Goal: Task Accomplishment & Management: Complete application form

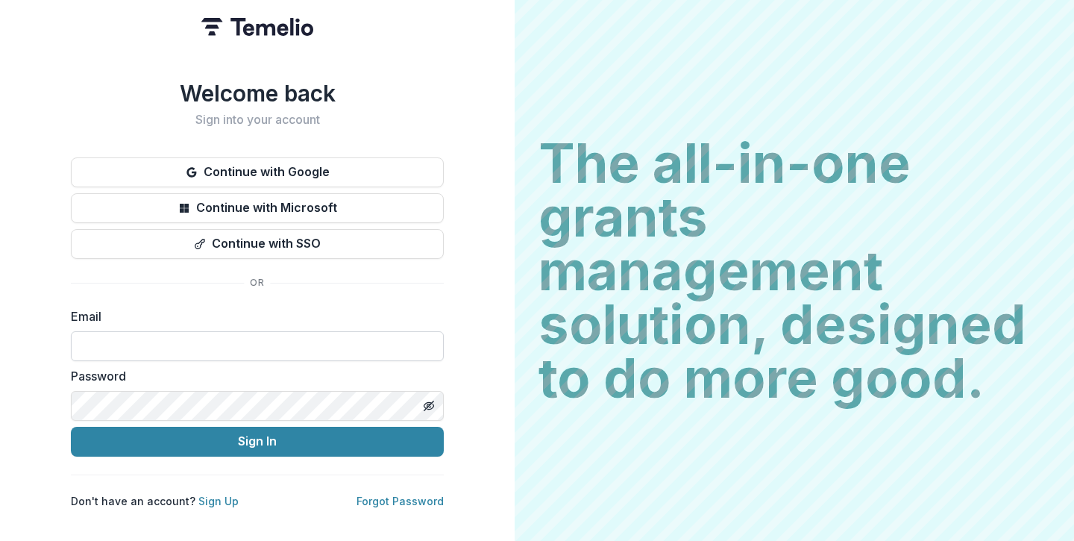
click at [258, 339] on input at bounding box center [257, 346] width 373 height 30
type input "**********"
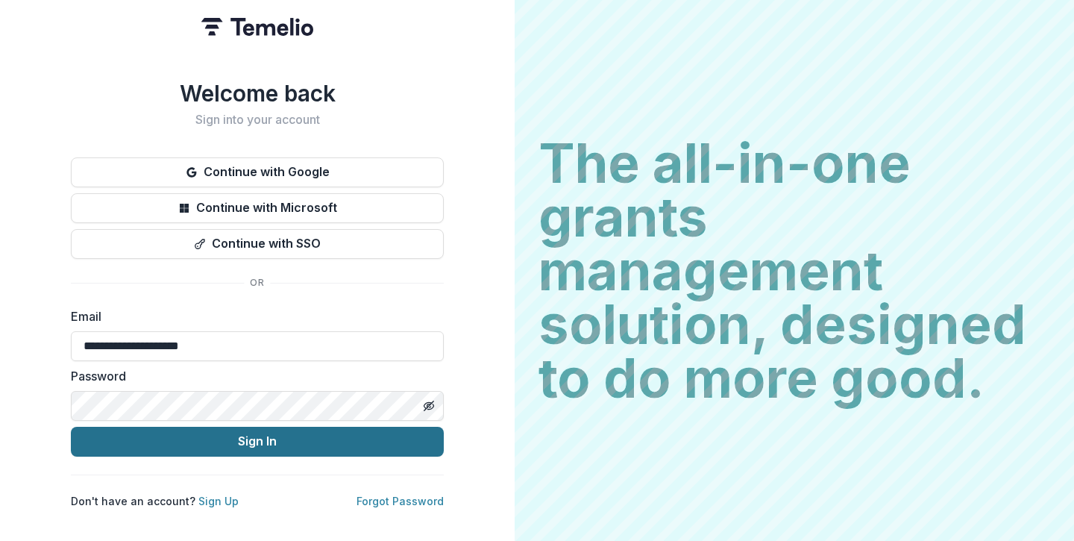
click at [269, 427] on button "Sign In" at bounding box center [257, 442] width 373 height 30
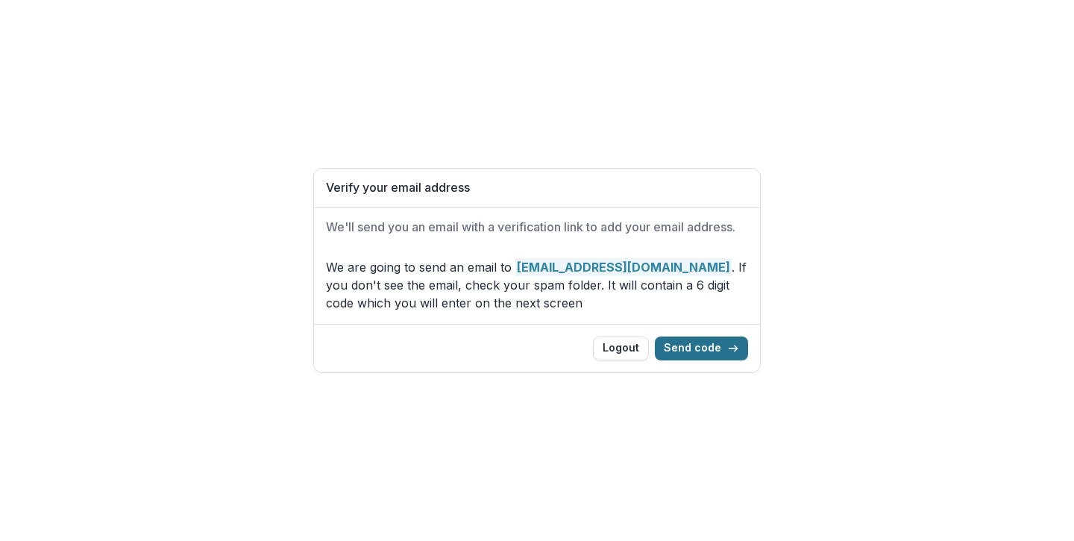
click at [719, 347] on button "Send code" at bounding box center [701, 348] width 93 height 24
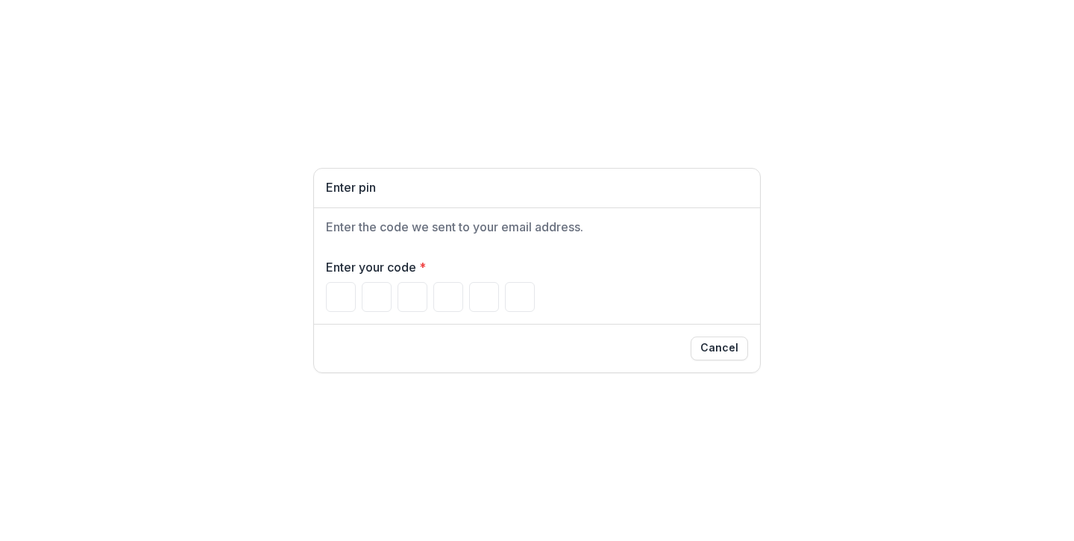
paste input "******"
type input "*"
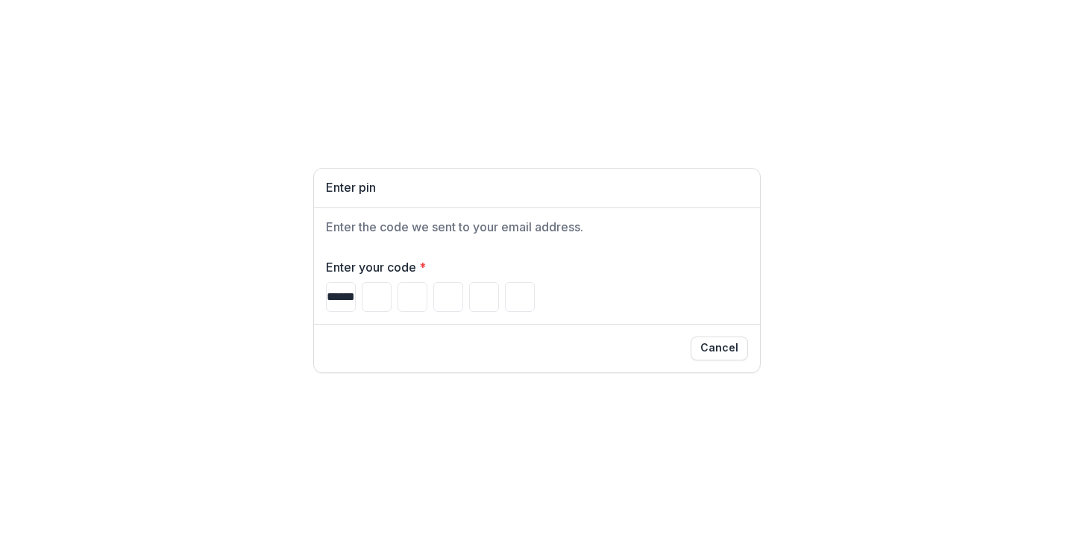
type input "*"
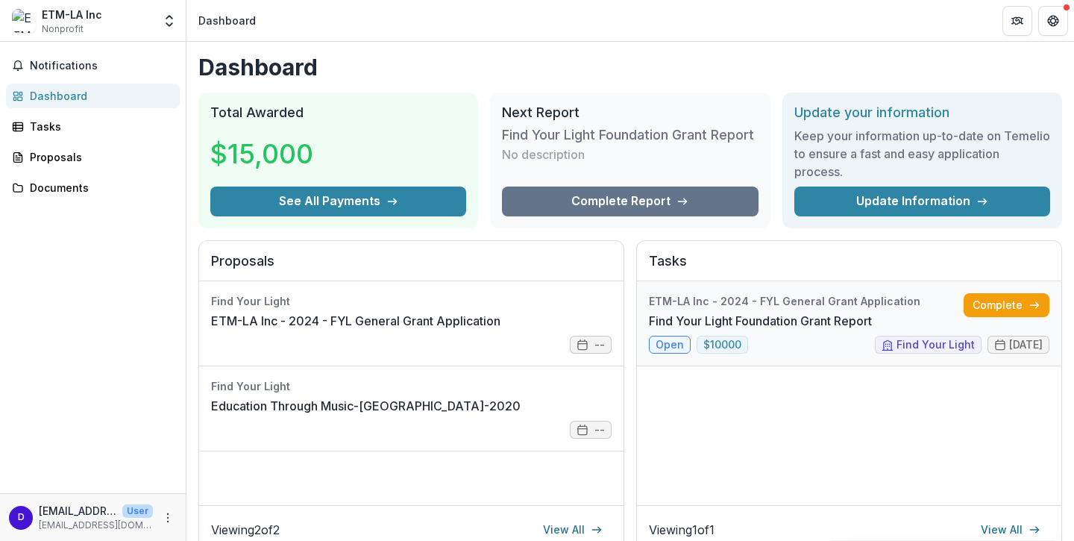
click at [725, 312] on link "Find Your Light Foundation Grant Report" at bounding box center [760, 321] width 223 height 18
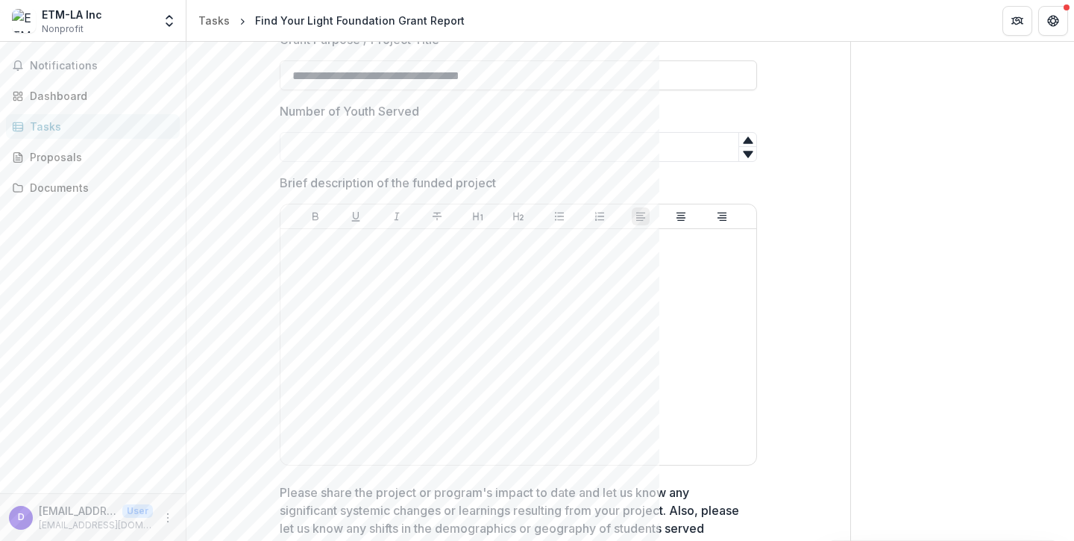
scroll to position [423, 0]
click at [639, 342] on div at bounding box center [518, 346] width 464 height 224
click at [512, 297] on div at bounding box center [518, 346] width 464 height 224
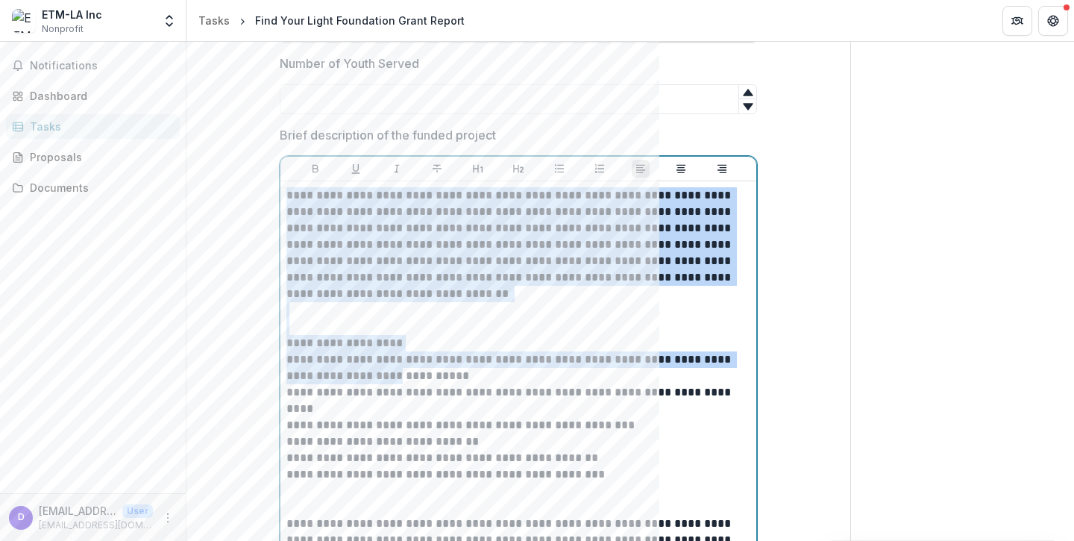
scroll to position [439, 0]
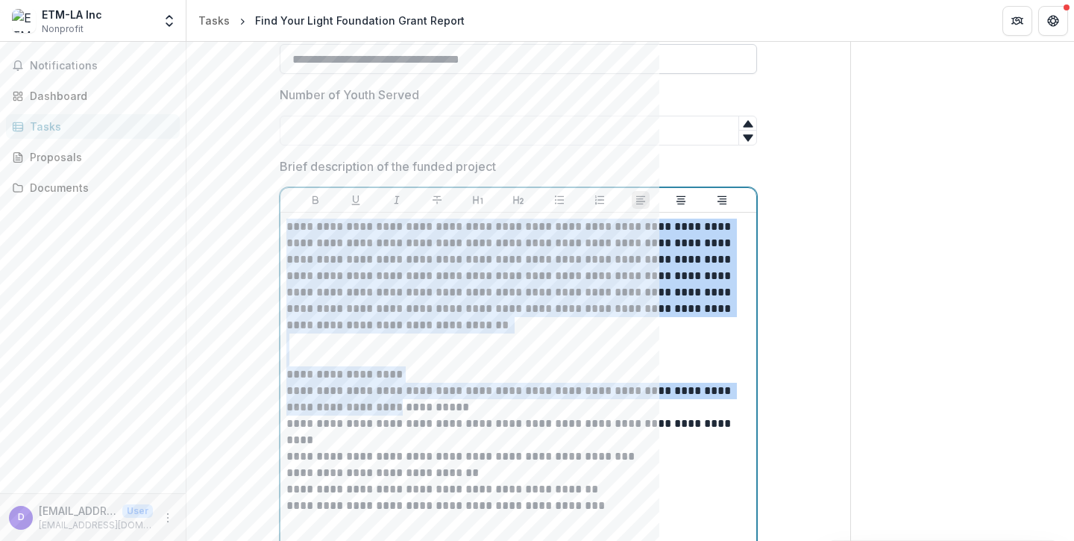
drag, startPoint x: 507, startPoint y: 310, endPoint x: 339, endPoint y: 60, distance: 301.5
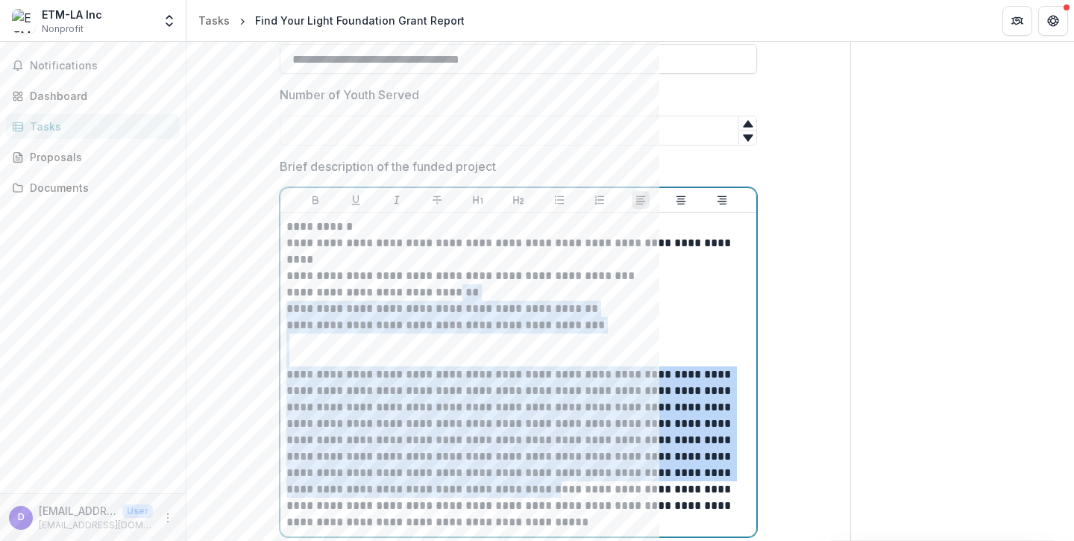
drag, startPoint x: 472, startPoint y: 297, endPoint x: 547, endPoint y: 492, distance: 209.2
click at [547, 492] on div "**********" at bounding box center [518, 375] width 464 height 312
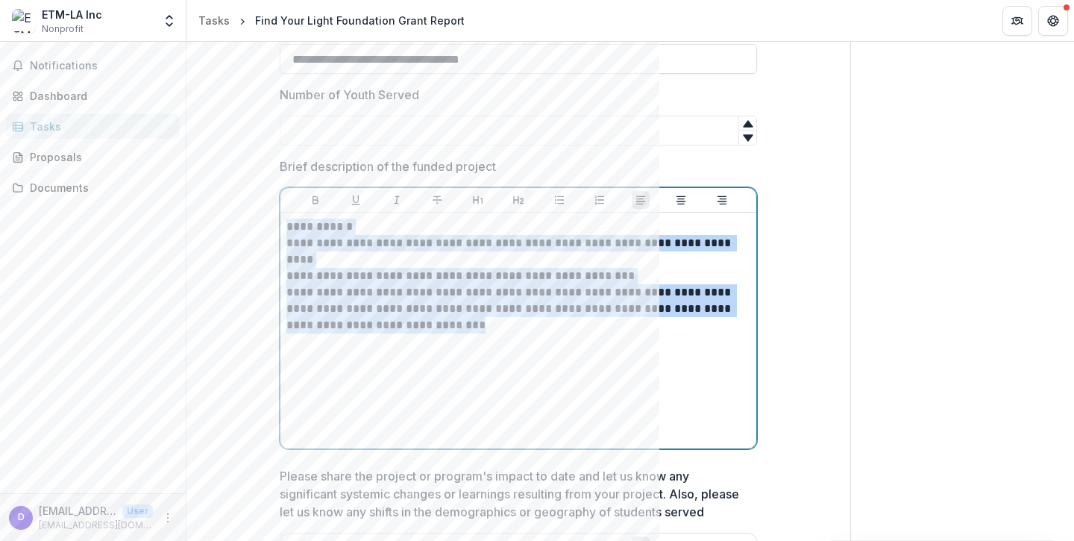
drag, startPoint x: 474, startPoint y: 336, endPoint x: 273, endPoint y: 225, distance: 229.4
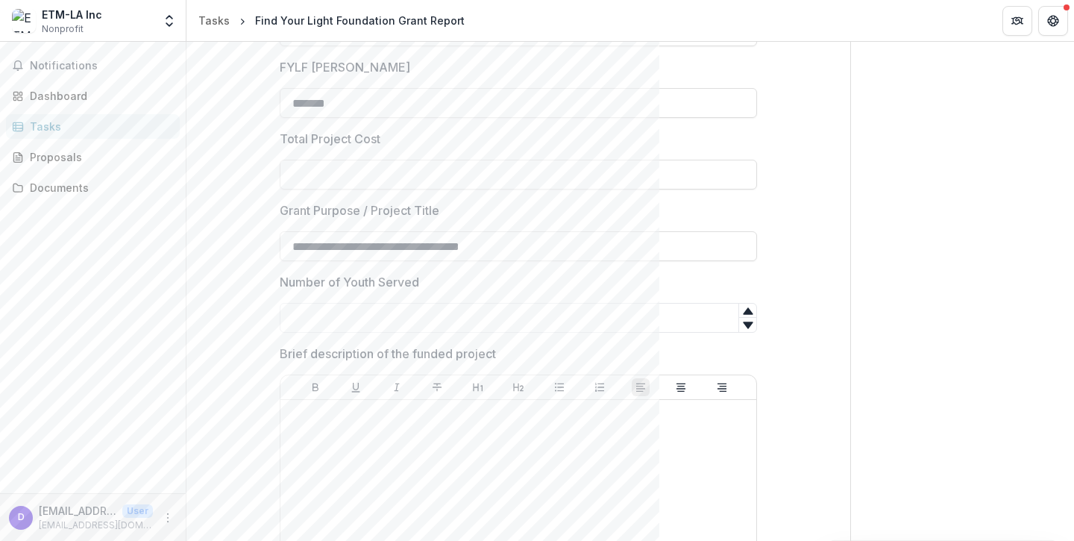
scroll to position [260, 0]
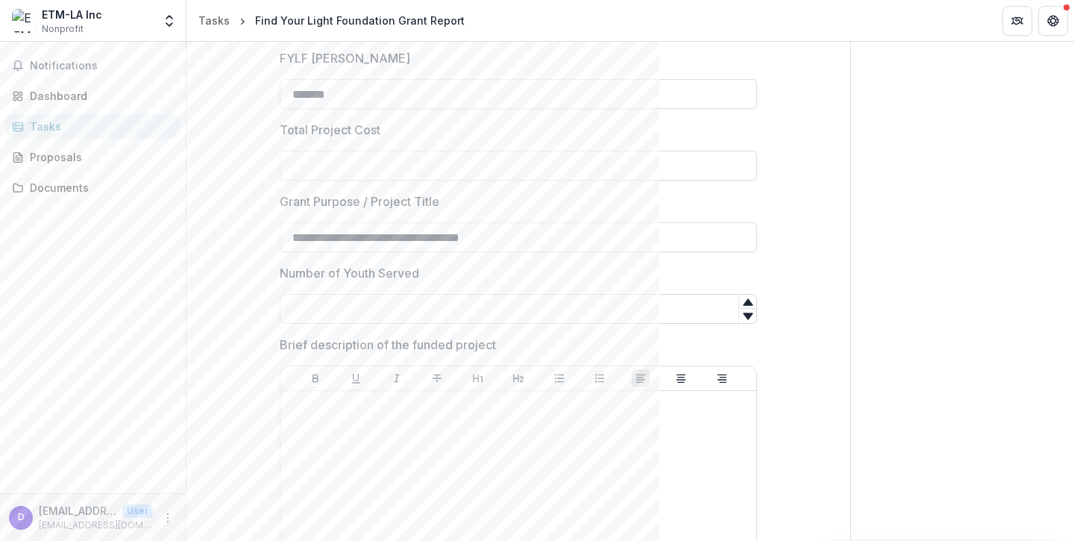
click at [304, 307] on input "Number of Youth Served" at bounding box center [518, 309] width 477 height 30
type input "*****"
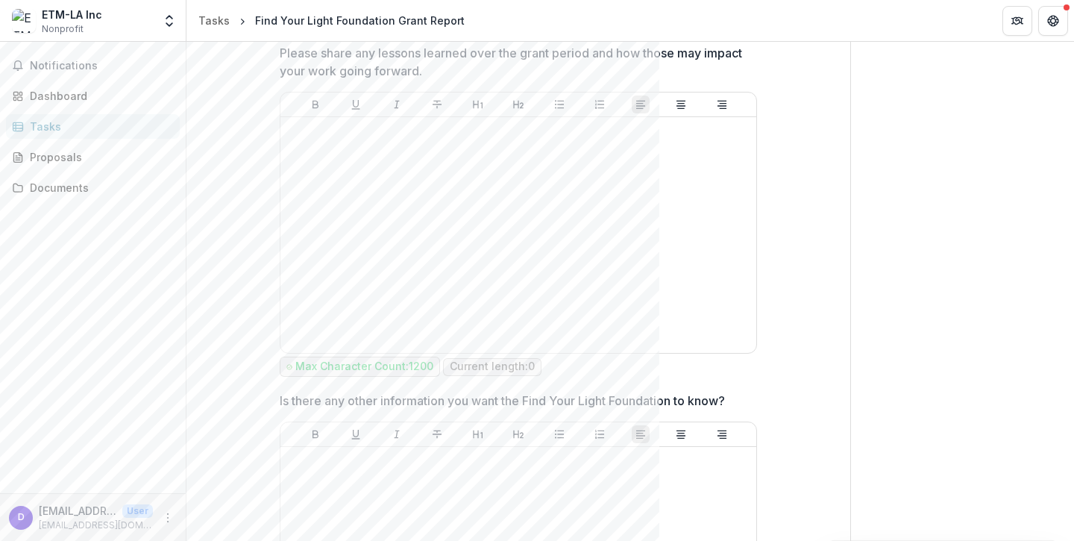
scroll to position [2684, 0]
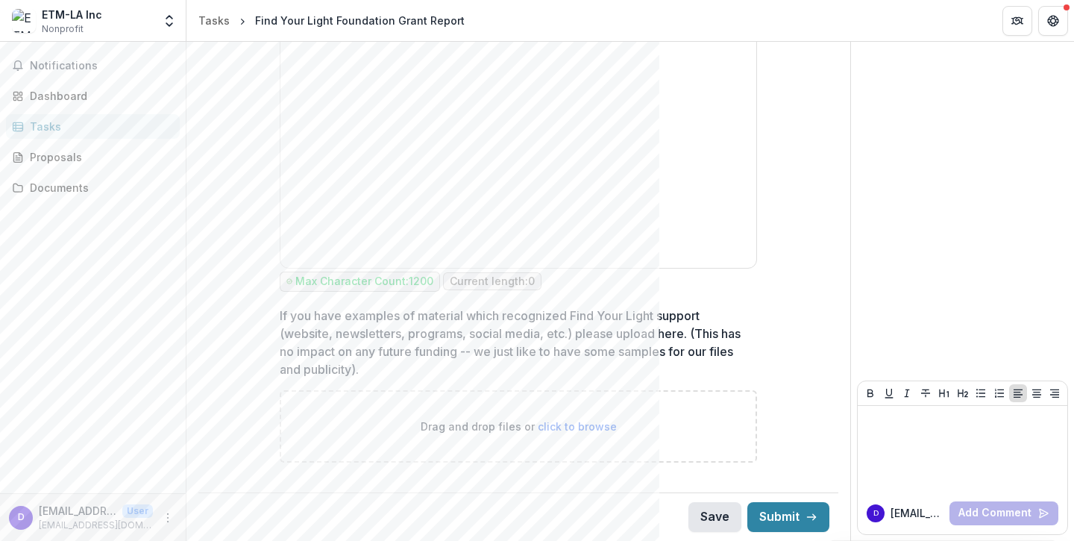
click at [707, 509] on button "Save" at bounding box center [715, 517] width 53 height 30
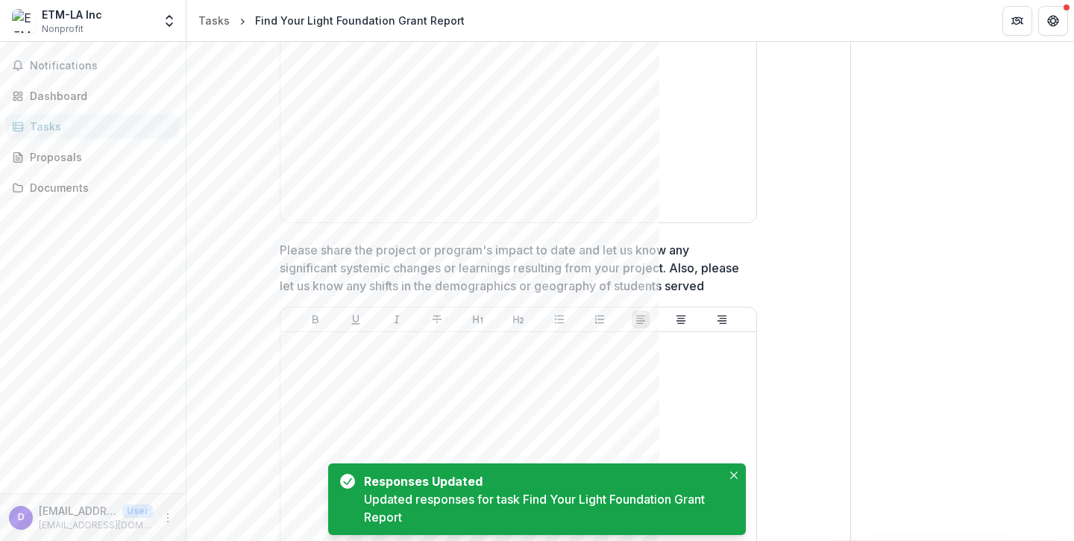
scroll to position [512, 0]
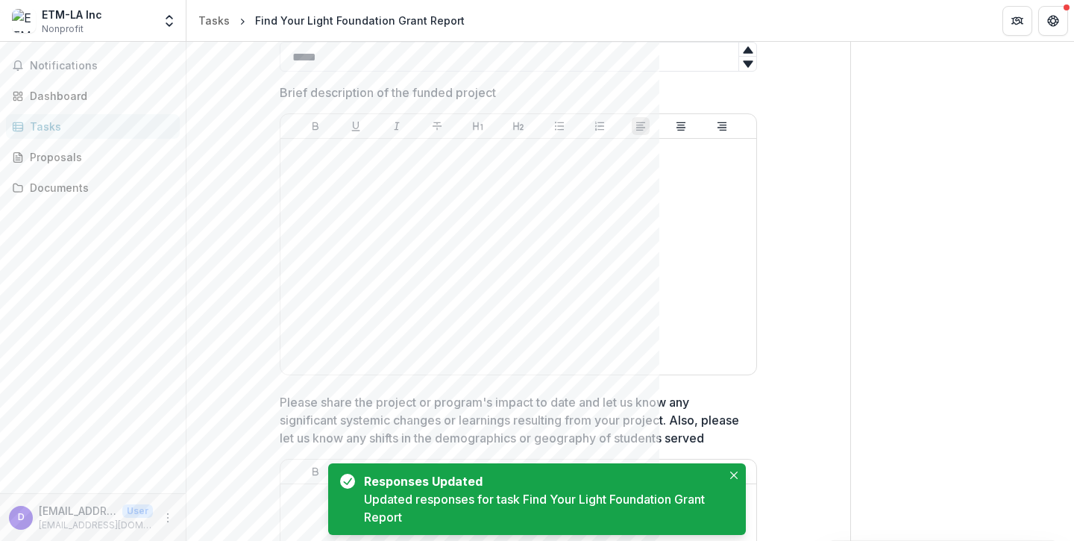
click at [97, 22] on div "ETM-LA Inc Nonprofit" at bounding box center [72, 21] width 60 height 29
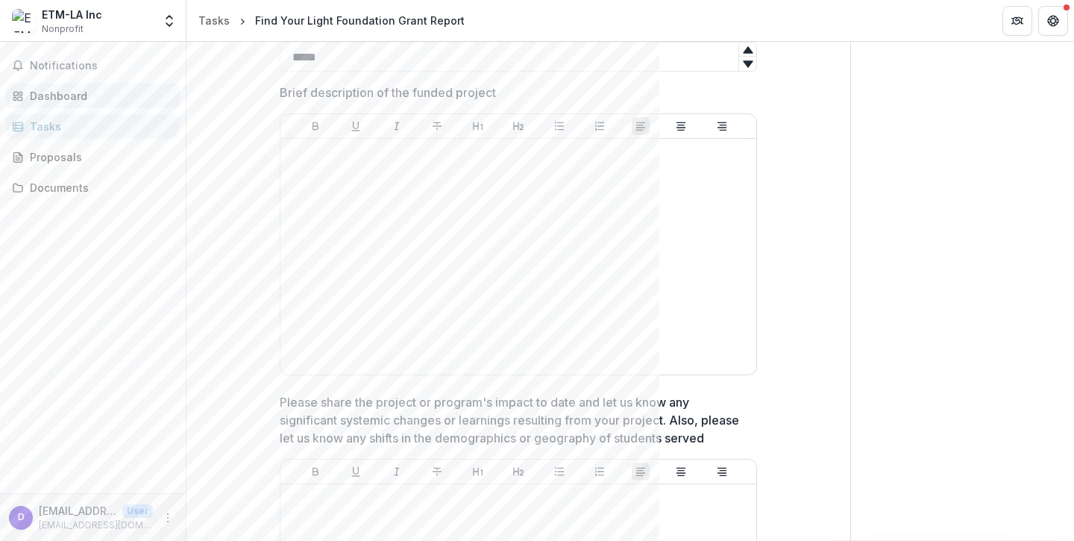
click at [70, 92] on div "Dashboard" at bounding box center [99, 96] width 138 height 16
